Goal: Task Accomplishment & Management: Manage account settings

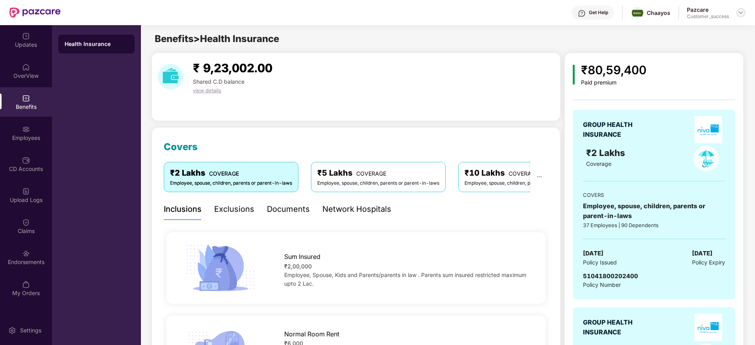
click at [744, 13] on div at bounding box center [740, 12] width 9 height 9
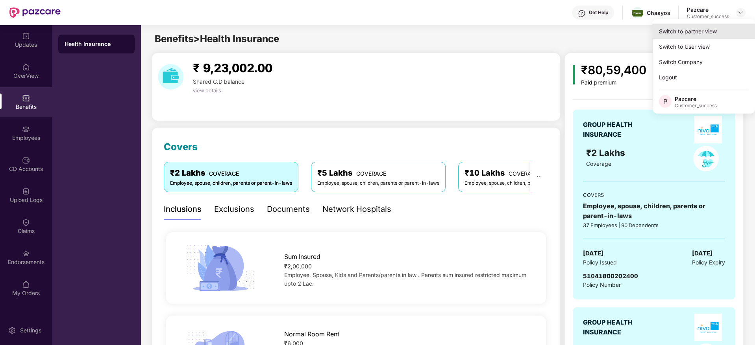
click at [692, 38] on div "Switch to partner view" at bounding box center [703, 31] width 102 height 15
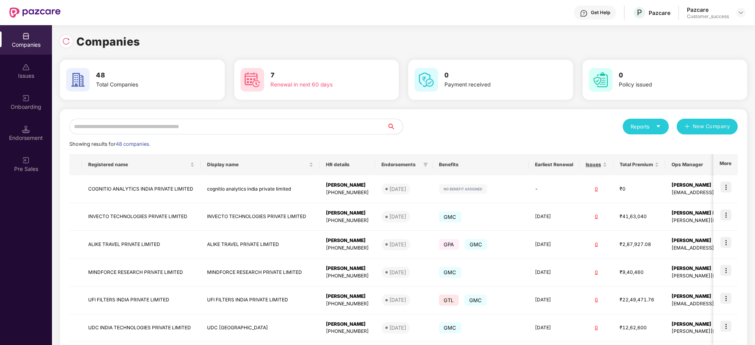
click at [209, 130] on input "text" at bounding box center [228, 127] width 318 height 16
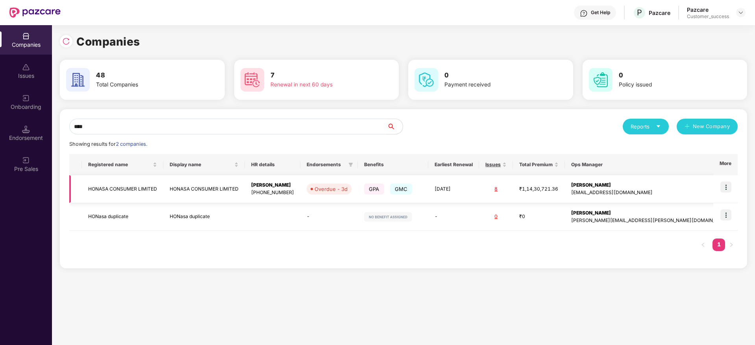
type input "****"
click at [729, 190] on img at bounding box center [725, 187] width 11 height 11
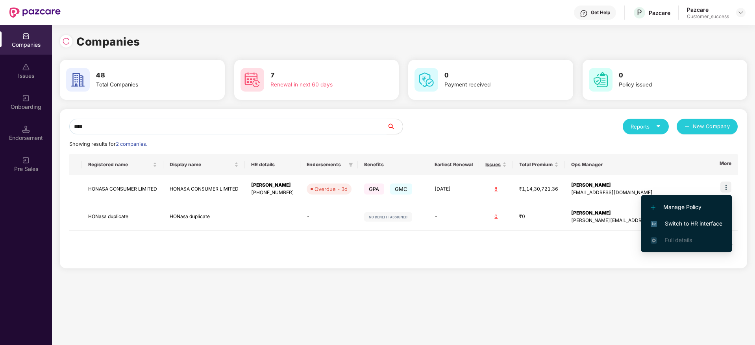
click at [687, 225] on span "Switch to HR interface" at bounding box center [686, 224] width 72 height 9
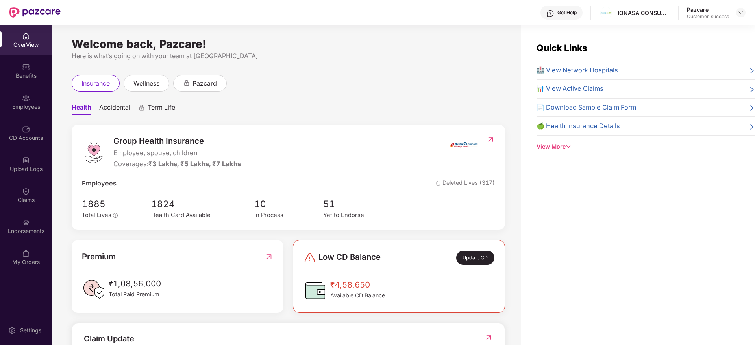
click at [20, 109] on div "Employees" at bounding box center [26, 107] width 52 height 8
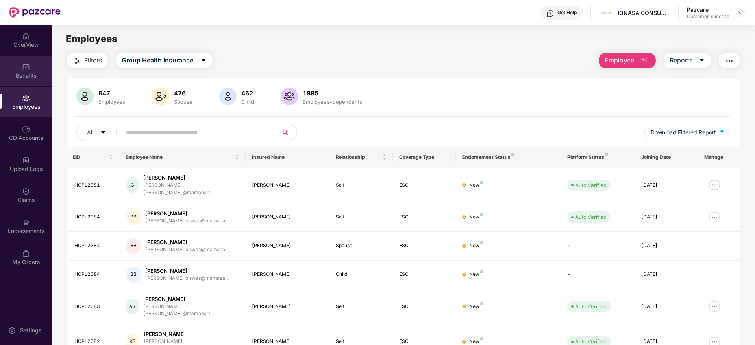
click at [28, 70] on img at bounding box center [26, 67] width 8 height 8
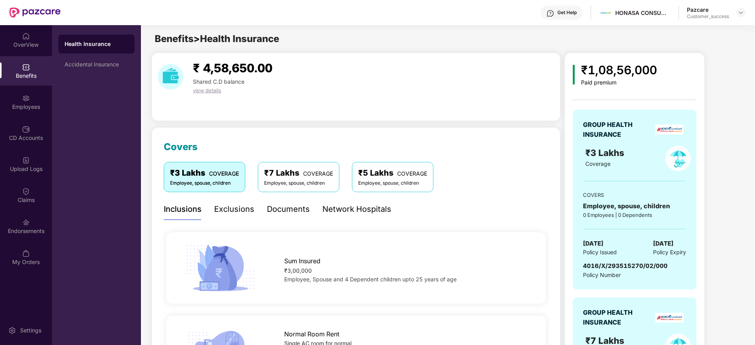
click at [288, 208] on div "Documents" at bounding box center [288, 209] width 43 height 12
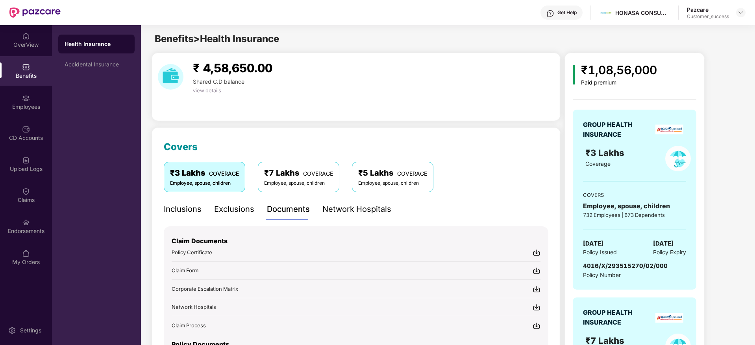
click at [469, 204] on div "Inclusions Exclusions Documents Network Hospitals" at bounding box center [356, 210] width 384 height 22
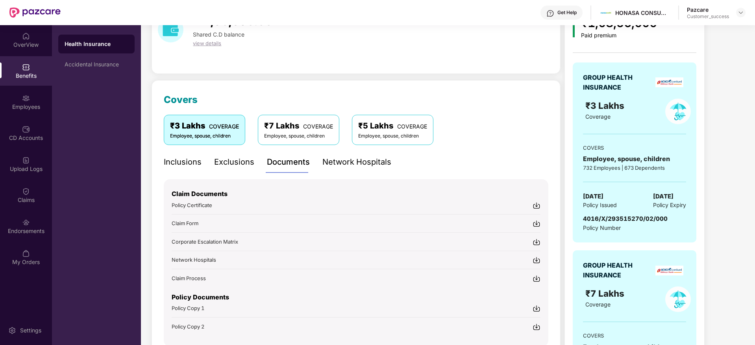
scroll to position [24, 0]
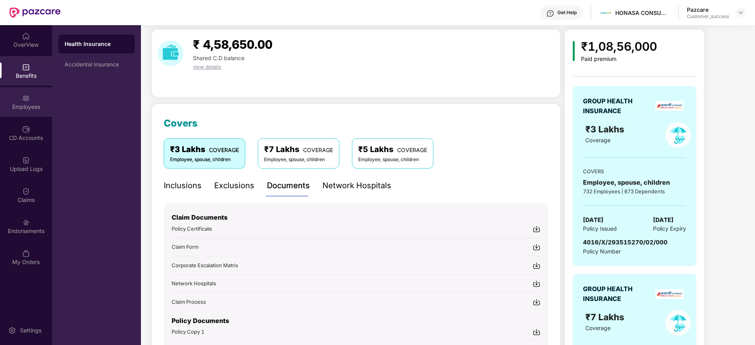
click at [21, 106] on div "Employees" at bounding box center [26, 107] width 52 height 8
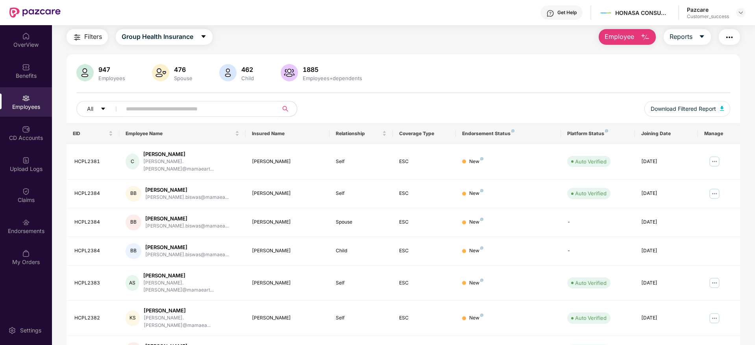
click at [191, 106] on input "text" at bounding box center [196, 109] width 141 height 12
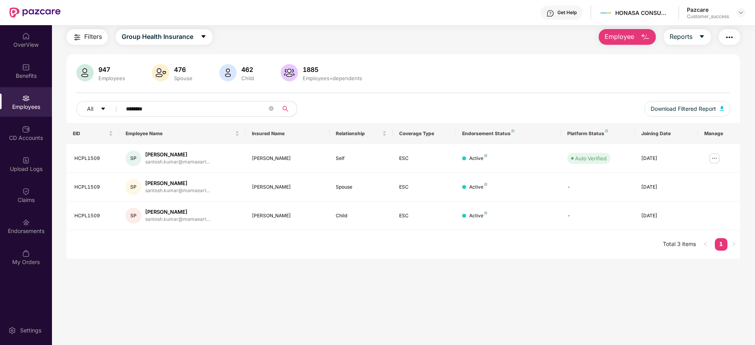
click at [220, 112] on input "********" at bounding box center [196, 109] width 141 height 12
type input "********"
drag, startPoint x: 164, startPoint y: 109, endPoint x: 87, endPoint y: 111, distance: 76.7
click at [87, 111] on div "All ********" at bounding box center [266, 109] width 381 height 16
click at [244, 277] on main "Employees Filters Group Health Insurance Employee Reports 947 Employees 476 Spo…" at bounding box center [403, 174] width 702 height 345
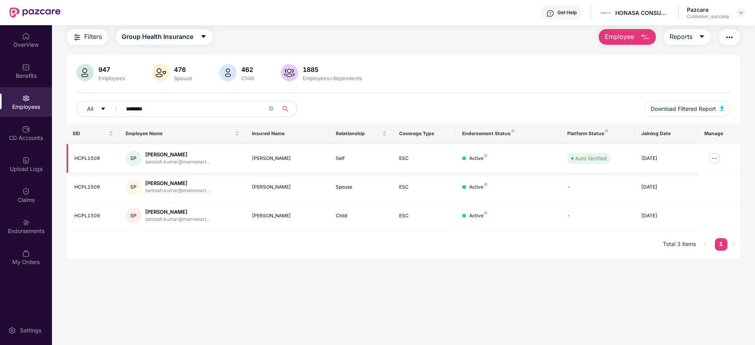
click at [709, 160] on img at bounding box center [714, 158] width 13 height 13
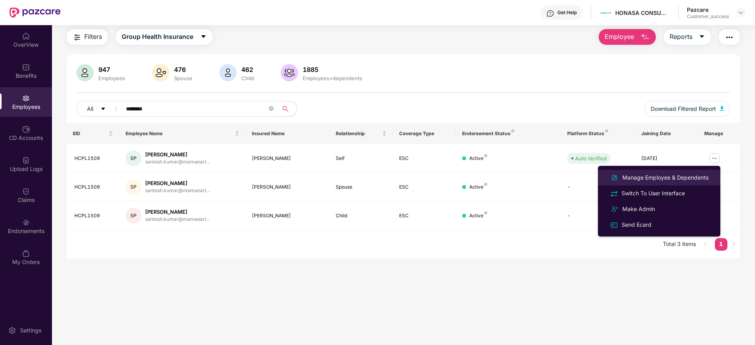
click at [667, 177] on div "Manage Employee & Dependents" at bounding box center [664, 178] width 89 height 9
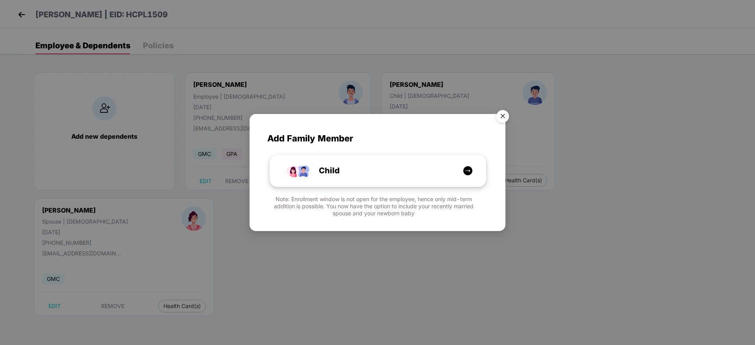
click at [407, 175] on div "Child" at bounding box center [382, 171] width 162 height 12
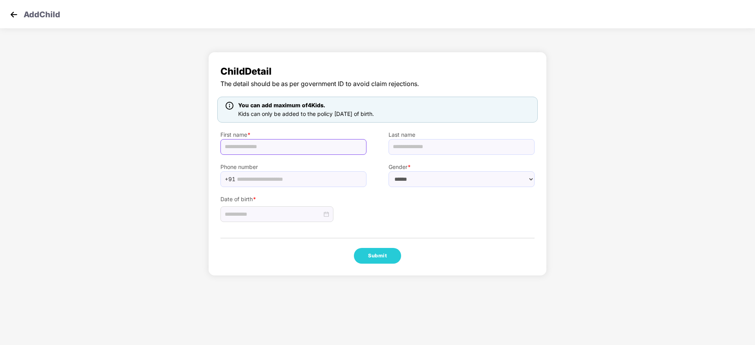
click at [296, 153] on input "text" at bounding box center [293, 147] width 146 height 16
paste input "**********"
type input "**********"
click at [405, 184] on select "****** **** ******" at bounding box center [461, 180] width 146 height 16
select select "****"
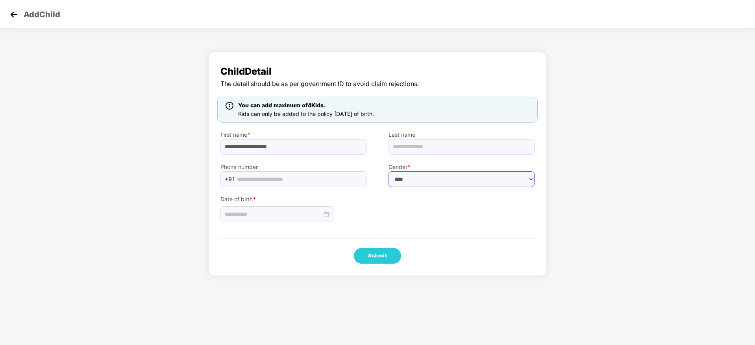
click at [388, 172] on select "****** **** ******" at bounding box center [461, 180] width 146 height 16
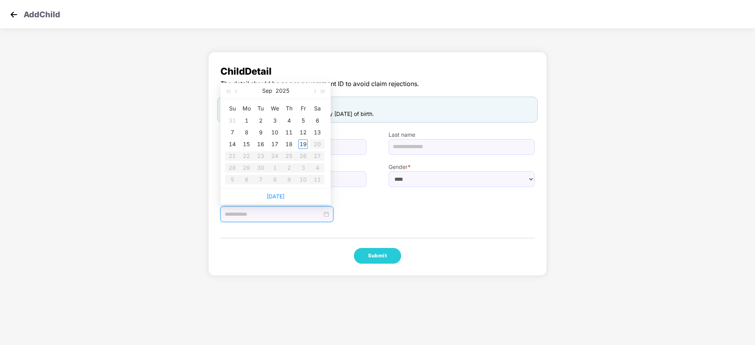
click at [268, 210] on input at bounding box center [273, 214] width 97 height 9
type input "**********"
click at [289, 146] on div "18" at bounding box center [288, 144] width 9 height 9
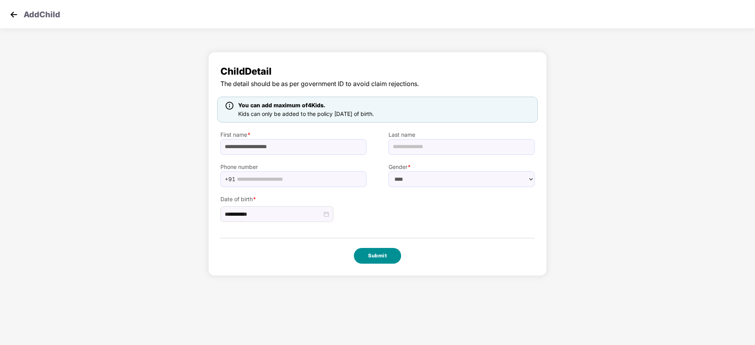
click at [366, 257] on button "Submit" at bounding box center [377, 256] width 47 height 16
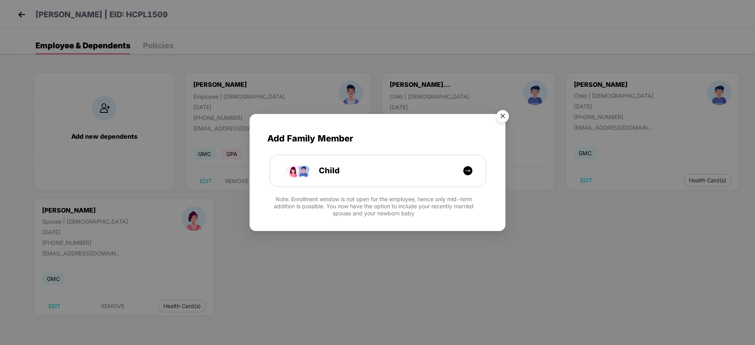
click at [505, 114] on img "Close" at bounding box center [502, 118] width 22 height 22
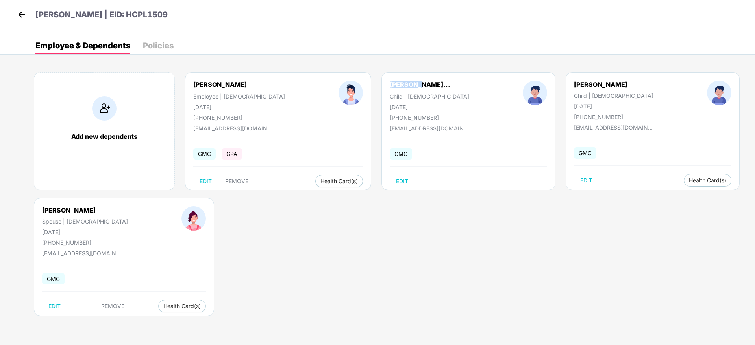
drag, startPoint x: 397, startPoint y: 85, endPoint x: 367, endPoint y: 85, distance: 29.9
click at [367, 85] on div "[PERSON_NAME]... Child | [DEMOGRAPHIC_DATA] [DATE] [PHONE_NUMBER]" at bounding box center [429, 101] width 133 height 41
drag, startPoint x: 580, startPoint y: 84, endPoint x: 553, endPoint y: 85, distance: 26.8
click at [553, 85] on div "[PERSON_NAME] Child | [DEMOGRAPHIC_DATA] [DATE] [PHONE_NUMBER]" at bounding box center [613, 101] width 133 height 40
copy div "[PERSON_NAME]"
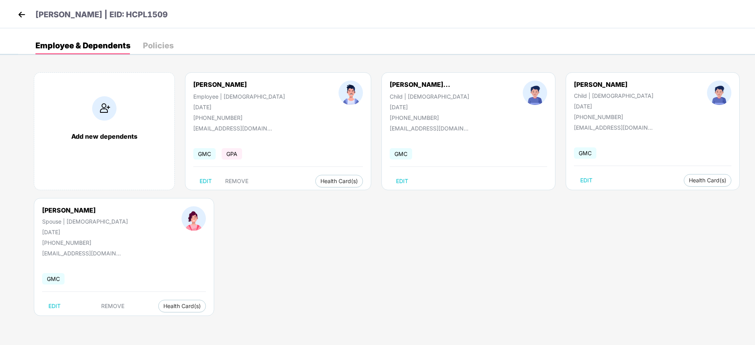
click at [406, 242] on div "Add new dependents [PERSON_NAME] Employee | [DEMOGRAPHIC_DATA] [DATE] [PHONE_NU…" at bounding box center [386, 198] width 737 height 275
click at [20, 13] on img at bounding box center [22, 15] width 12 height 12
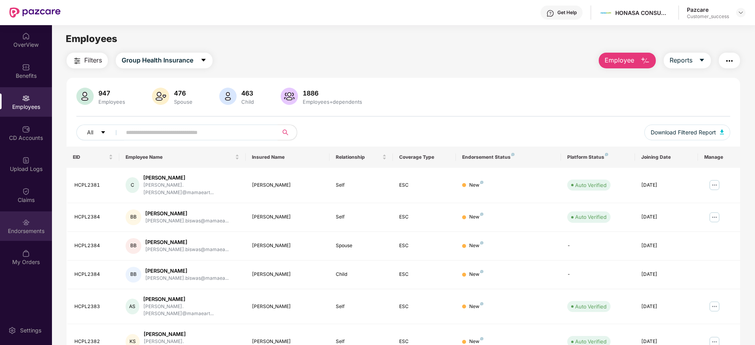
click at [24, 228] on div "Endorsements" at bounding box center [26, 231] width 52 height 8
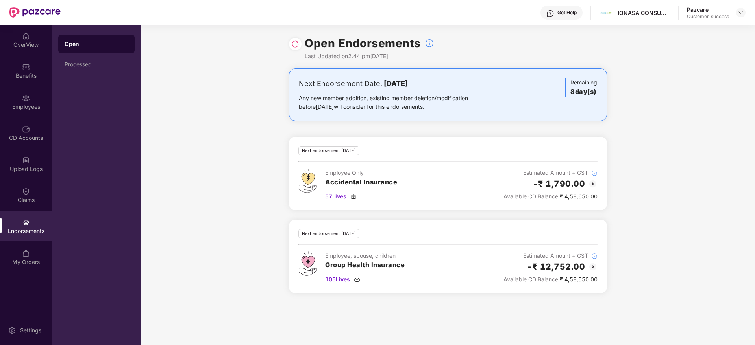
click at [291, 44] on img at bounding box center [295, 44] width 8 height 8
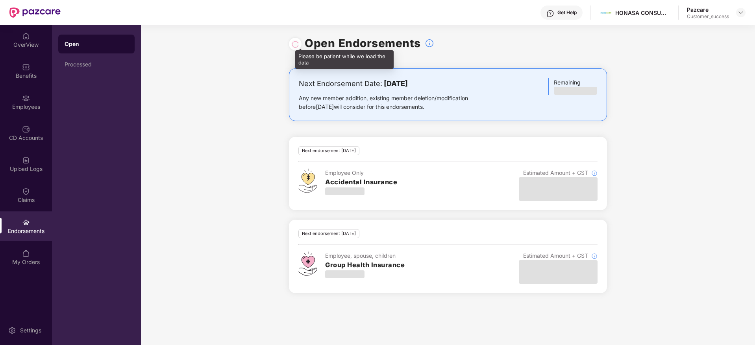
click at [295, 46] on div at bounding box center [295, 44] width 8 height 9
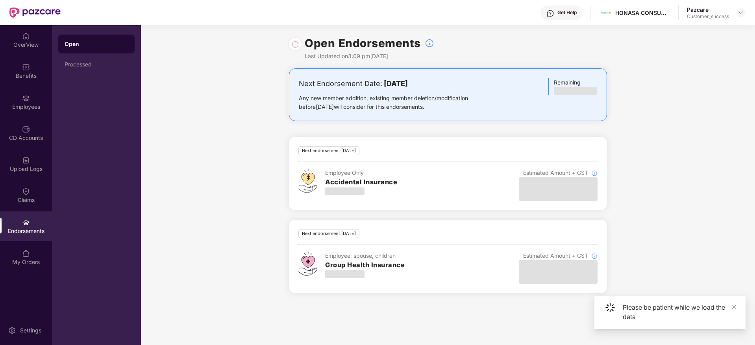
click at [672, 220] on div "Next Endorsement Date: [DATE] Any new member addition, existing member deletion…" at bounding box center [448, 185] width 614 height 234
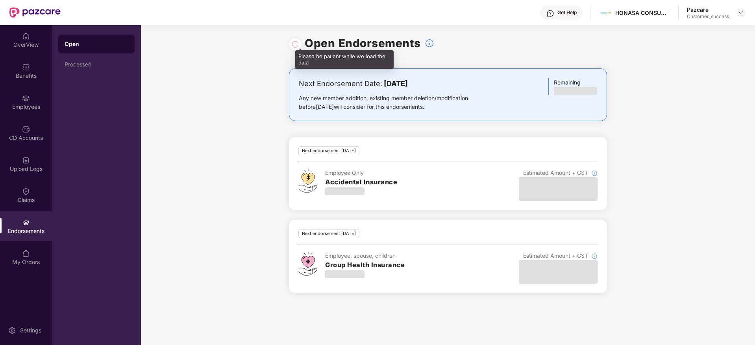
click at [295, 42] on div at bounding box center [295, 44] width 8 height 9
click at [294, 48] on div at bounding box center [295, 44] width 13 height 13
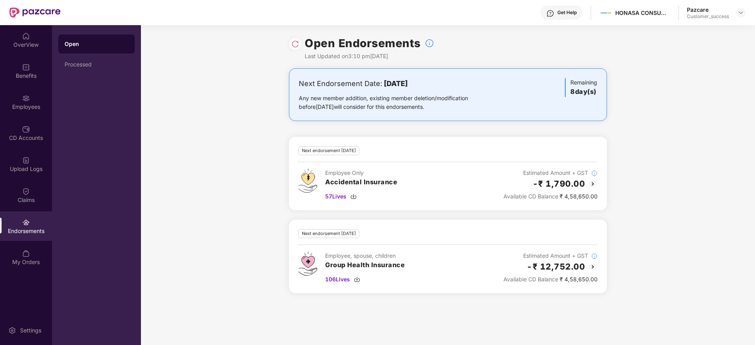
click at [294, 48] on div at bounding box center [295, 44] width 13 height 13
click at [294, 42] on img at bounding box center [295, 44] width 8 height 8
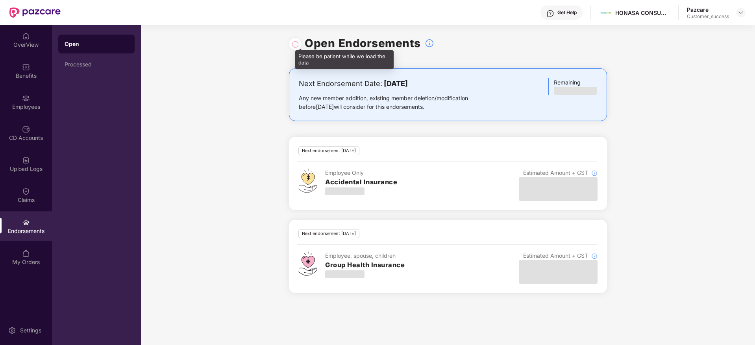
click at [295, 43] on div at bounding box center [295, 44] width 8 height 9
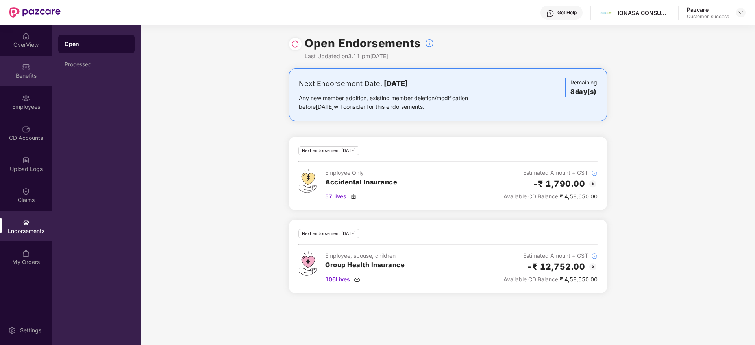
click at [20, 74] on div "Benefits" at bounding box center [26, 76] width 52 height 8
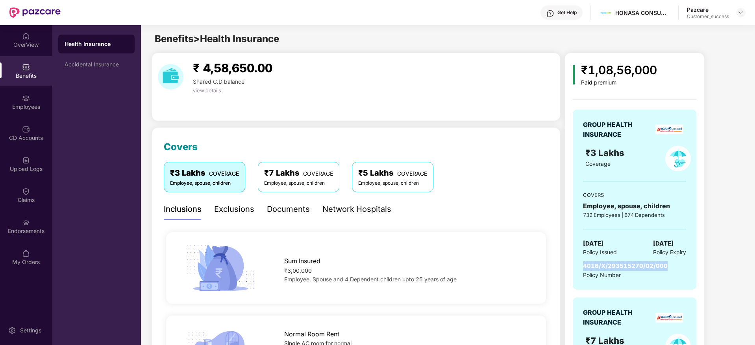
drag, startPoint x: 670, startPoint y: 268, endPoint x: 580, endPoint y: 265, distance: 90.5
click at [580, 265] on div "GROUP HEALTH INSURANCE ₹3 Lakhs Coverage COVERS Employee, spouse, children 732 …" at bounding box center [634, 200] width 124 height 180
copy span "4016/X/293515270/02/000"
click at [24, 106] on div "Employees" at bounding box center [26, 107] width 52 height 8
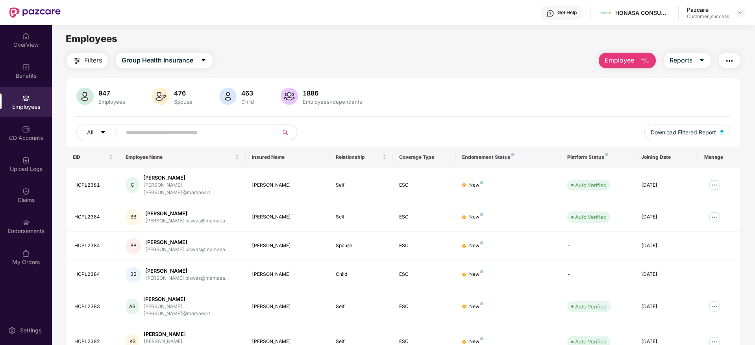
click at [180, 134] on input "text" at bounding box center [196, 133] width 141 height 12
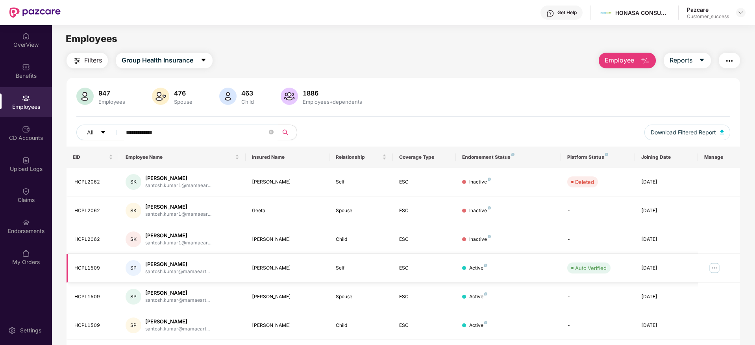
type input "**********"
click at [715, 269] on img at bounding box center [714, 268] width 13 height 13
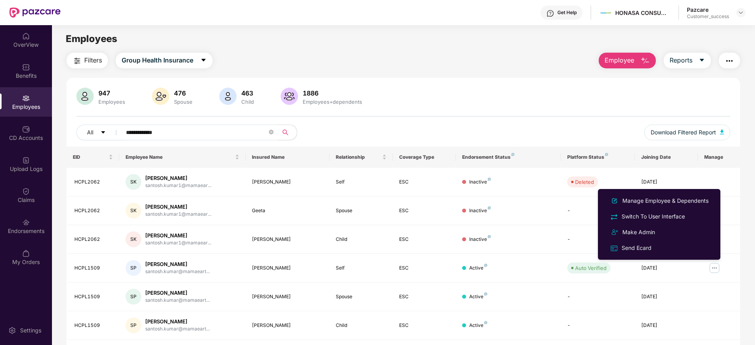
click at [559, 102] on div "947 Employees 476 Spouse 463 Child 1886 Employees+dependents" at bounding box center [402, 97] width 653 height 19
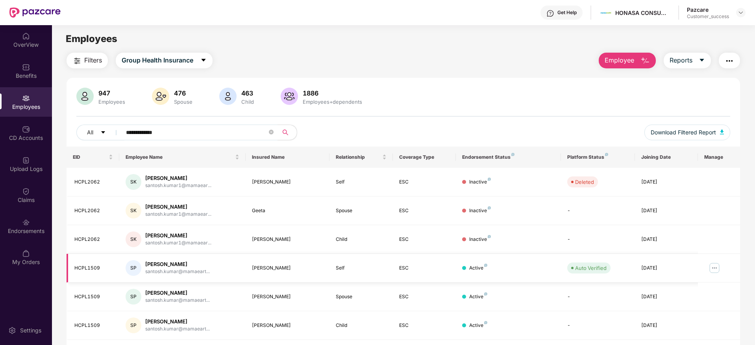
click at [711, 265] on img at bounding box center [714, 268] width 13 height 13
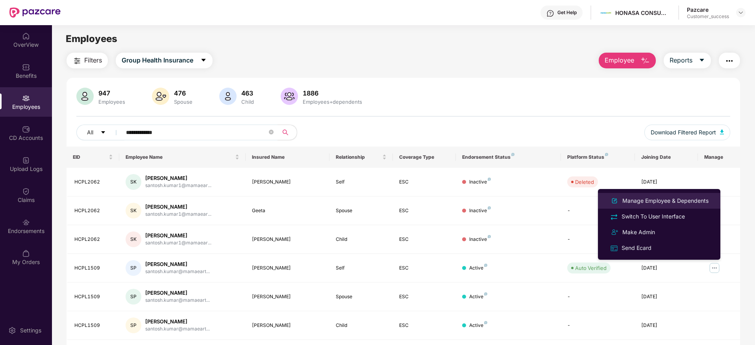
click at [635, 199] on div "Manage Employee & Dependents" at bounding box center [664, 201] width 89 height 9
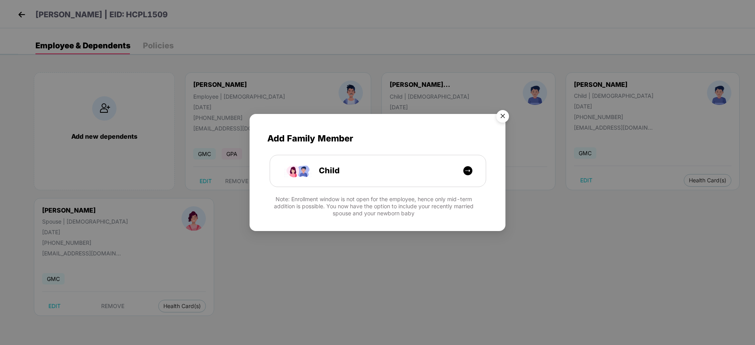
click at [500, 116] on img "Close" at bounding box center [502, 118] width 22 height 22
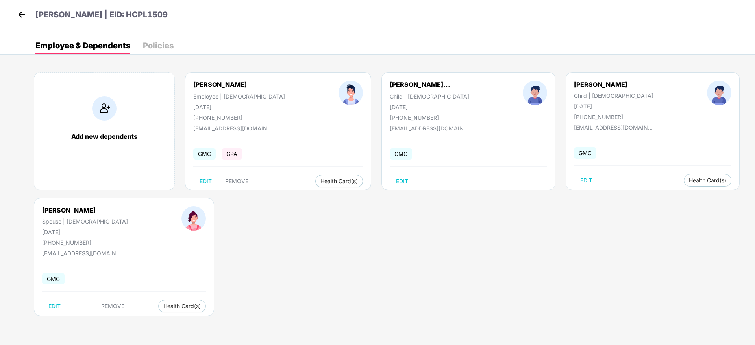
drag, startPoint x: 207, startPoint y: 12, endPoint x: 153, endPoint y: 15, distance: 54.0
click at [153, 15] on div "[PERSON_NAME] | EID: HCPL1509" at bounding box center [377, 14] width 755 height 28
copy p "HCPL1509"
drag, startPoint x: 413, startPoint y: 71, endPoint x: 473, endPoint y: 75, distance: 59.5
click at [458, 75] on div "[PERSON_NAME]" at bounding box center [434, 72] width 48 height 13
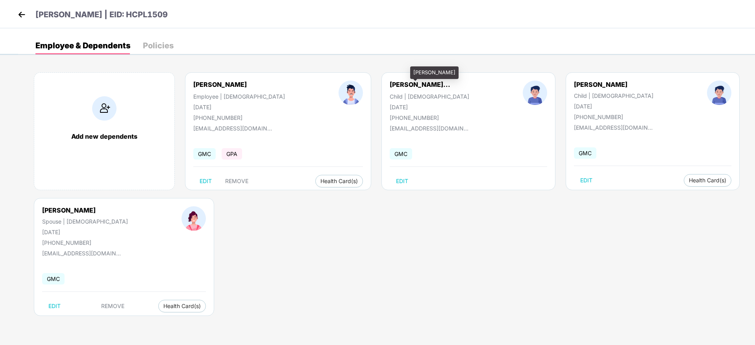
copy div "[PERSON_NAME]"
click at [17, 16] on img at bounding box center [22, 15] width 12 height 12
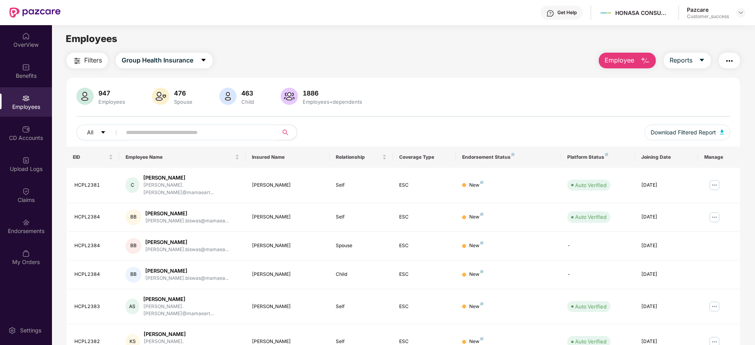
click at [186, 139] on span at bounding box center [196, 133] width 161 height 16
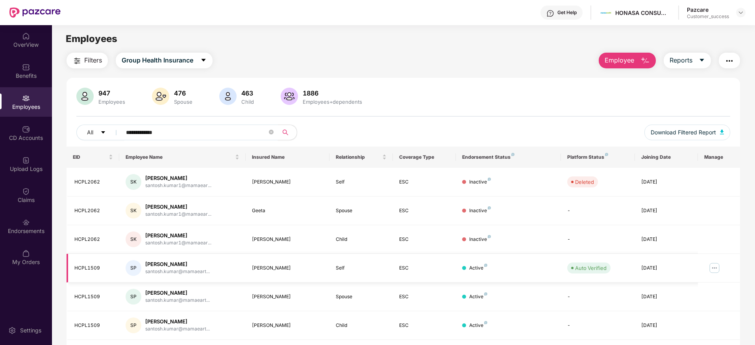
type input "**********"
click at [712, 265] on img at bounding box center [714, 268] width 13 height 13
click at [577, 96] on div "947 Employees 476 Spouse 463 Child 1886 Employees+dependents" at bounding box center [402, 97] width 653 height 19
click at [710, 264] on img at bounding box center [714, 268] width 13 height 13
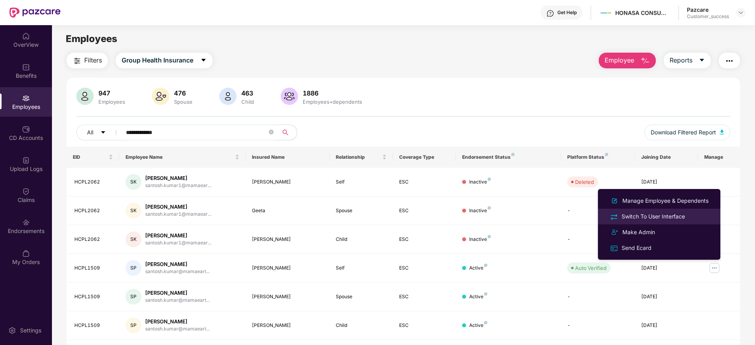
click at [643, 215] on div "Switch To User Interface" at bounding box center [653, 216] width 66 height 9
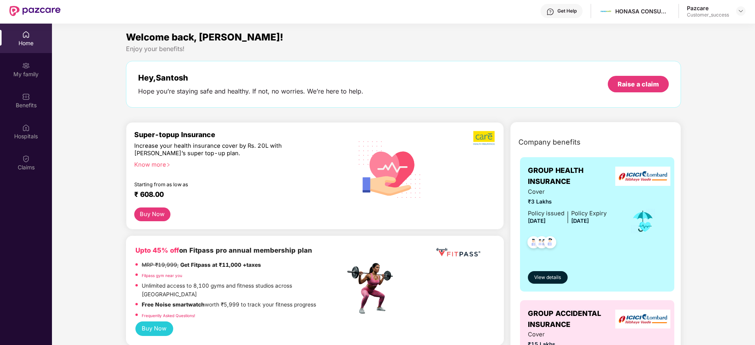
scroll to position [0, 0]
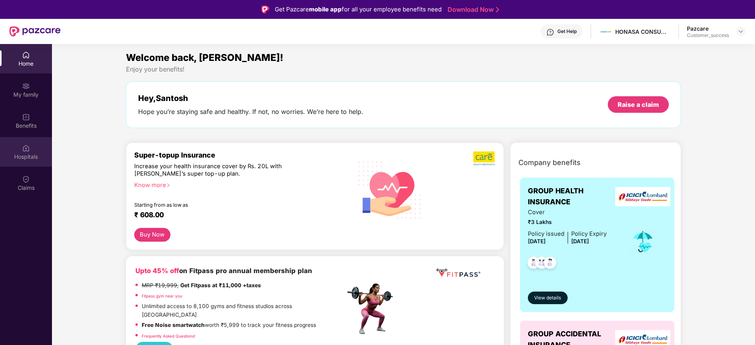
click at [27, 144] on img at bounding box center [26, 148] width 8 height 8
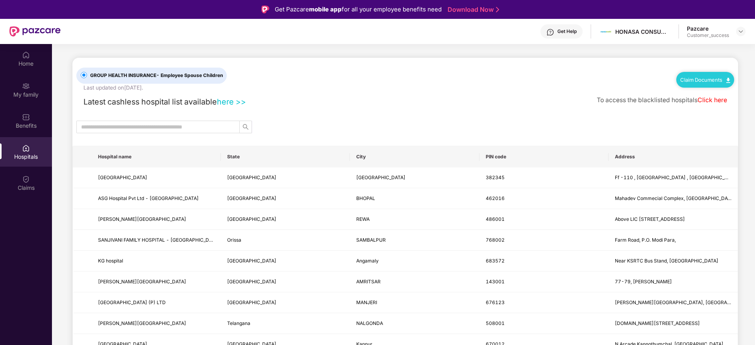
click at [241, 100] on link "here >>" at bounding box center [231, 101] width 29 height 9
